Goal: Check status: Check status

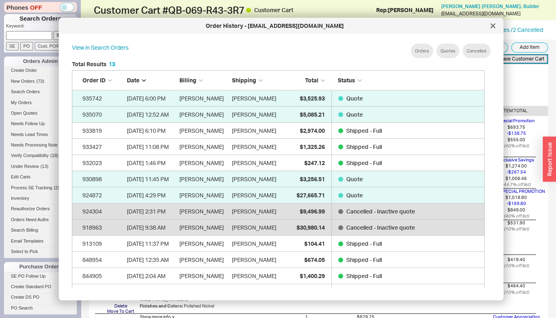
scroll to position [241, 419]
click at [488, 26] on div at bounding box center [492, 25] width 13 height 13
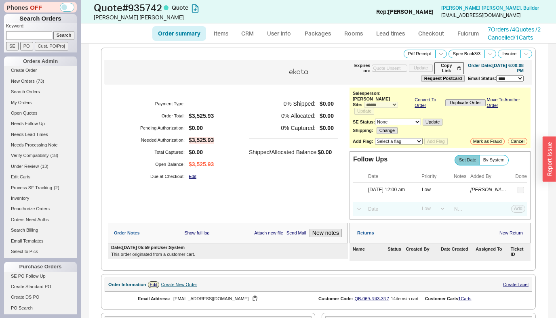
select select "*"
select select "LOW"
select select "3"
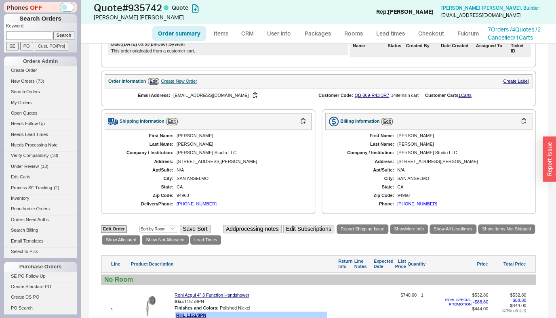
click at [194, 35] on link "Order summary" at bounding box center [179, 33] width 54 height 15
select select "*"
select select "LOW"
select select "3"
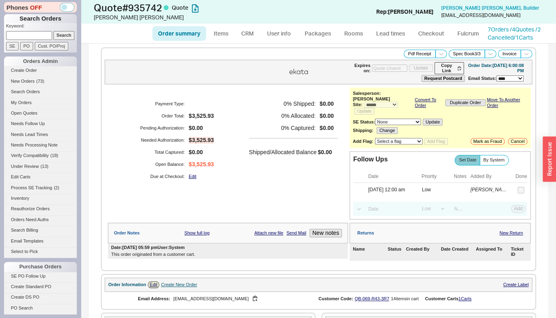
type input "[DATE]"
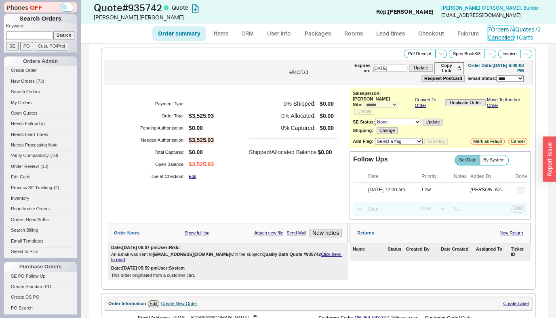
click at [495, 32] on link "7 Orders / 4 Quotes / 2 Cancelled" at bounding box center [514, 33] width 53 height 15
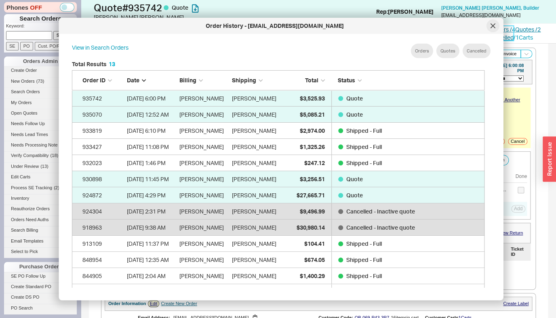
scroll to position [241, 419]
click at [495, 25] on icon at bounding box center [492, 25] width 5 height 5
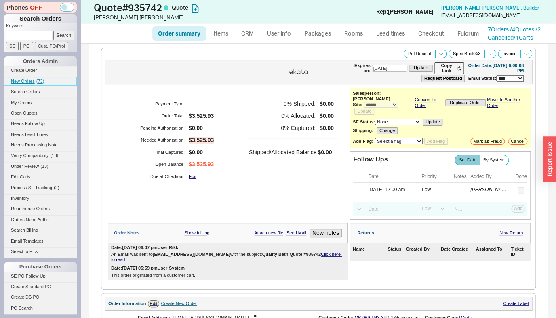
click at [30, 80] on span "New Orders" at bounding box center [23, 81] width 24 height 5
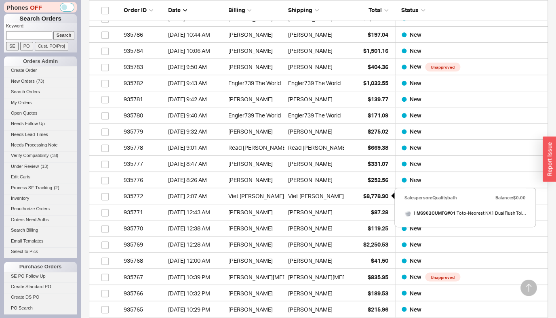
scroll to position [381, 0]
